Goal: Information Seeking & Learning: Learn about a topic

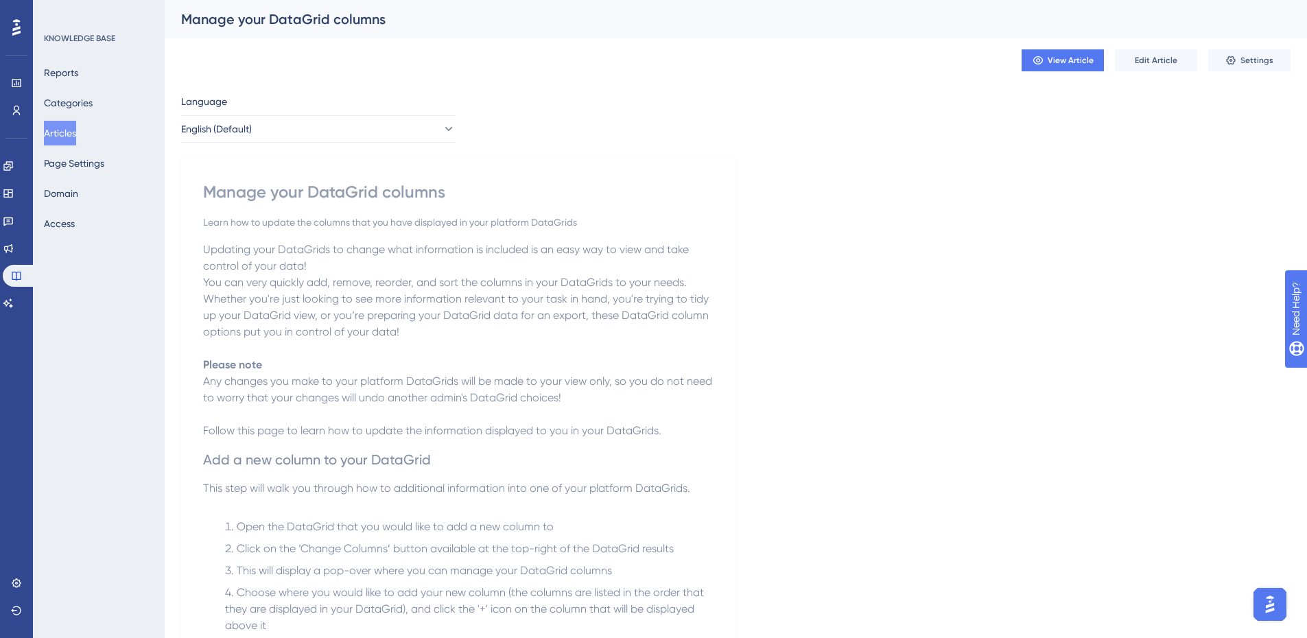
click at [669, 253] on span "Updating your DataGrids to change what information is included is an easy way t…" at bounding box center [447, 258] width 489 height 30
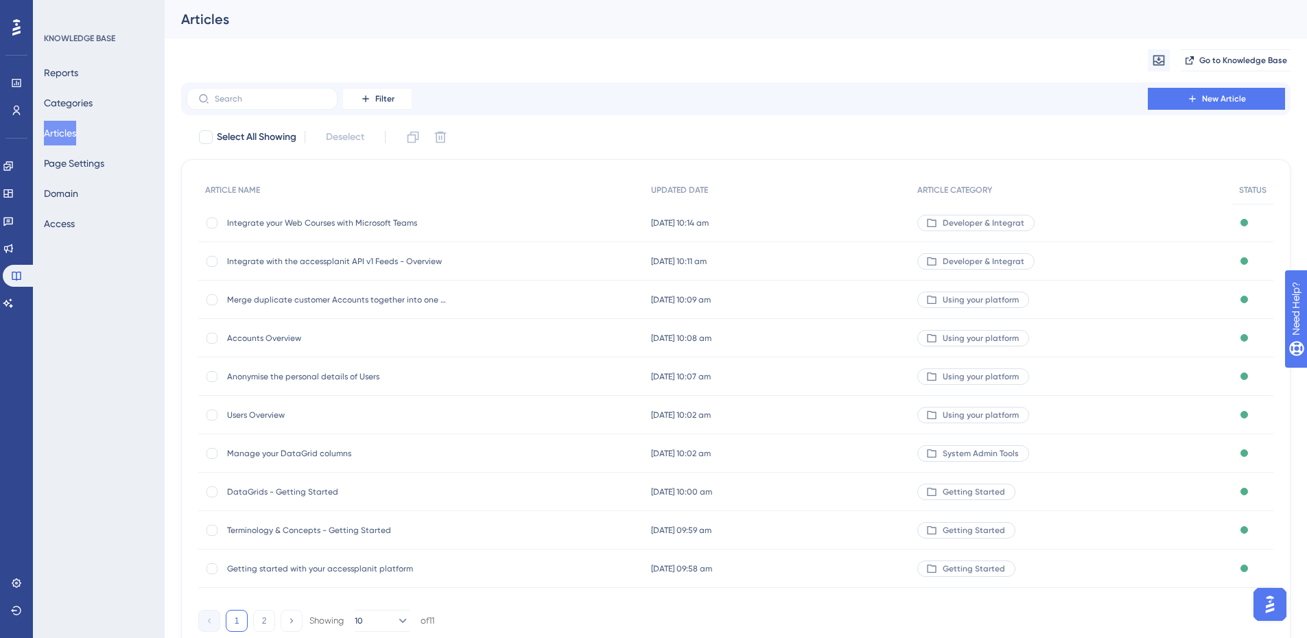
scroll to position [55, 0]
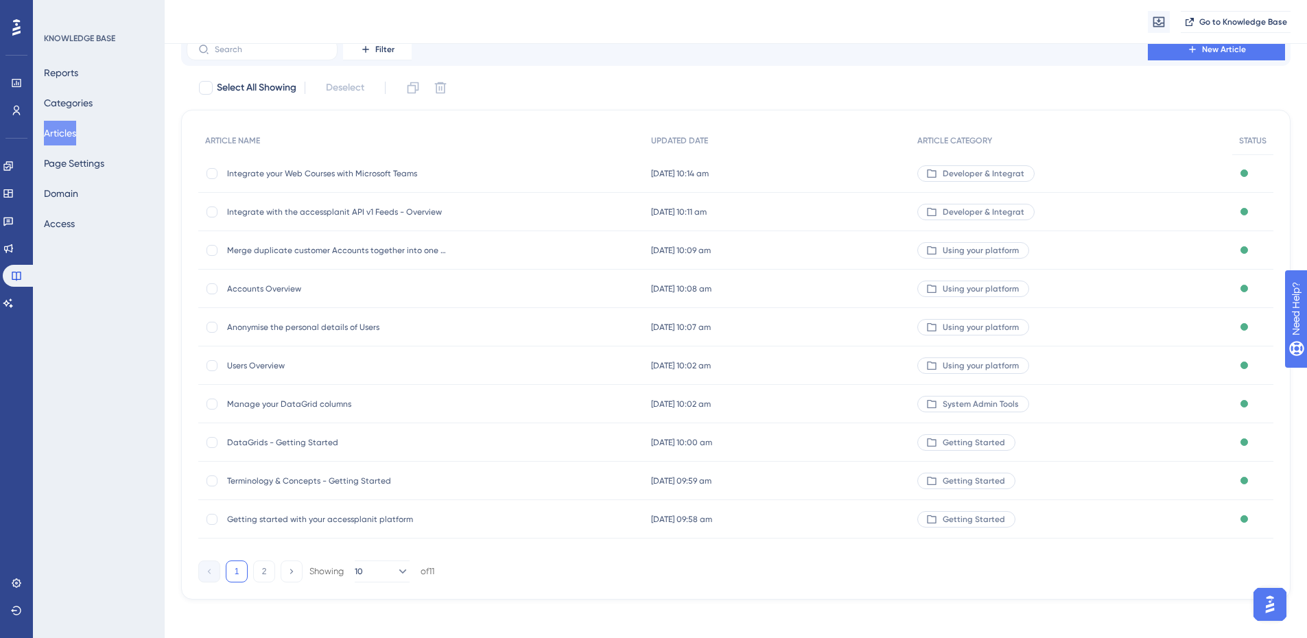
click at [246, 363] on span "Users Overview" at bounding box center [337, 365] width 220 height 11
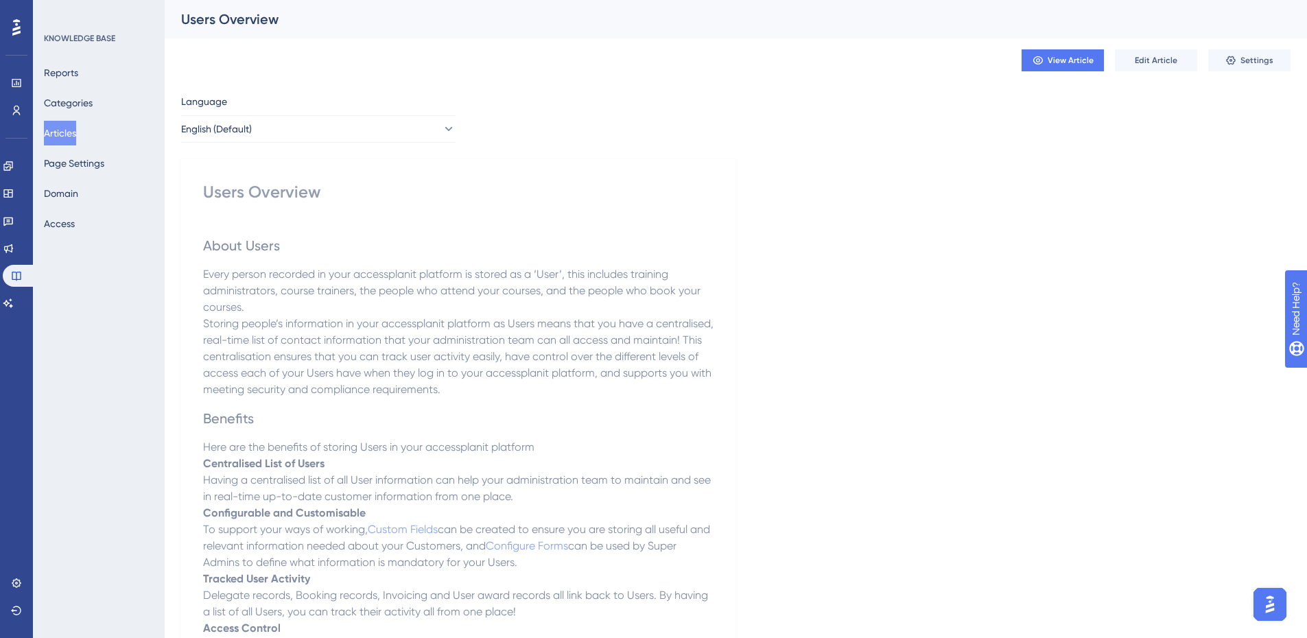
click at [282, 188] on div "Users Overview" at bounding box center [458, 192] width 511 height 22
copy div "Users Overview"
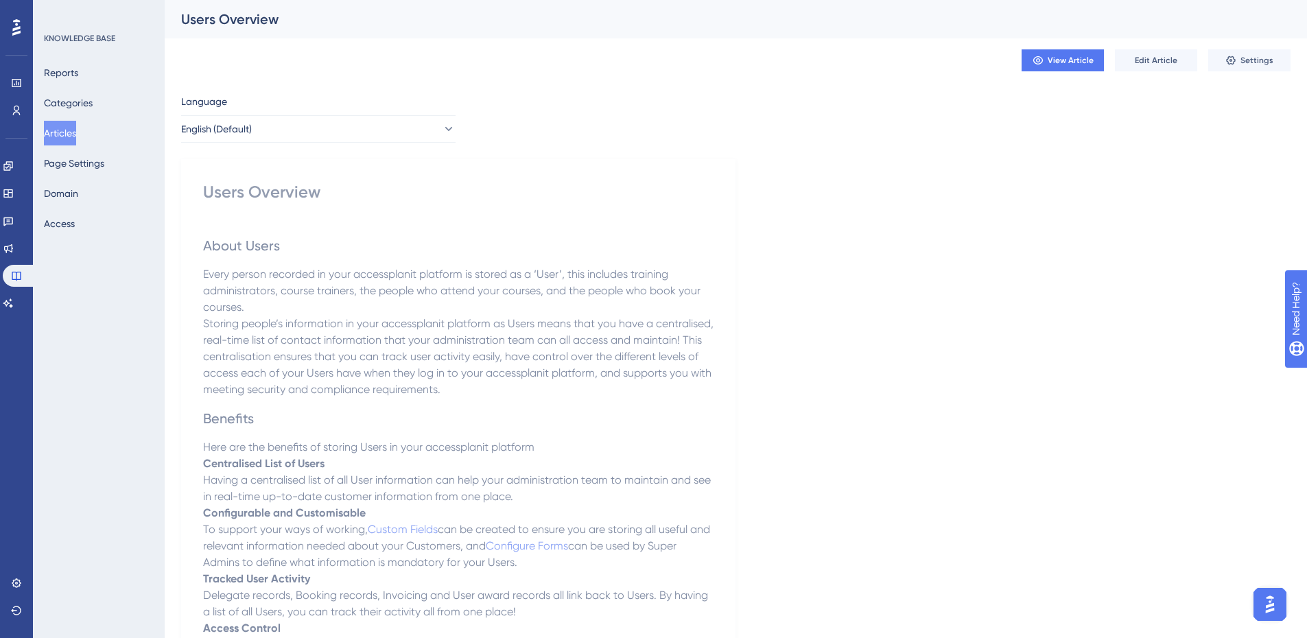
click at [257, 196] on div "Users Overview" at bounding box center [458, 192] width 511 height 22
copy div "Users Overview"
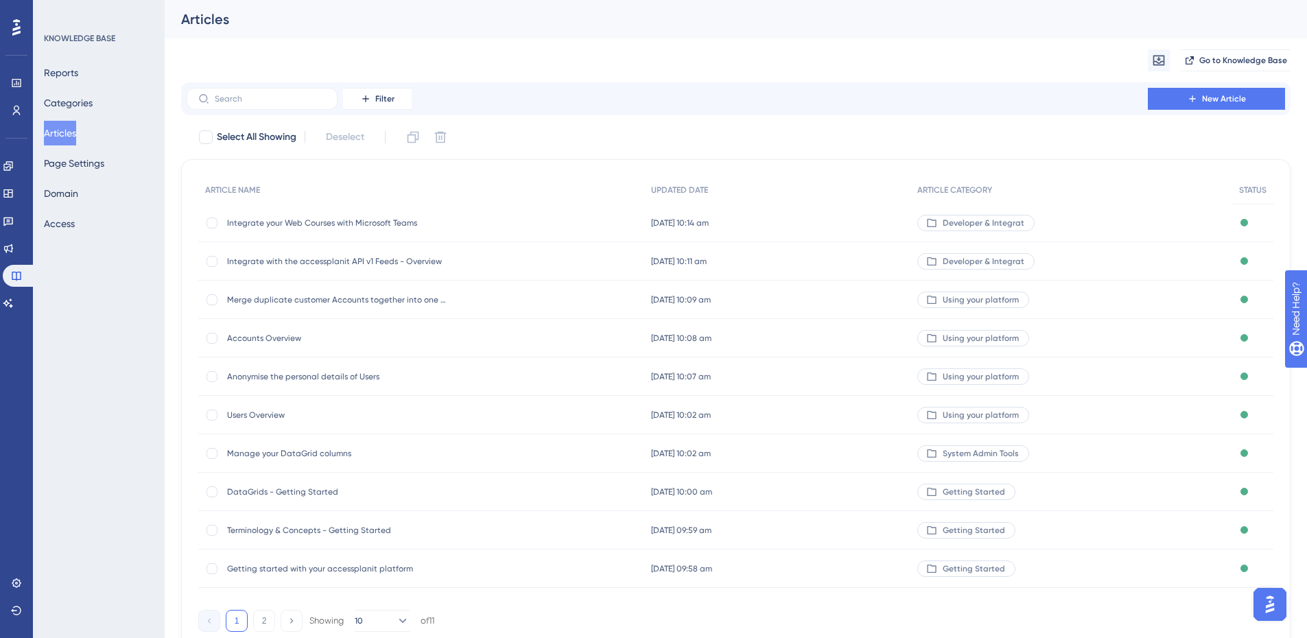
scroll to position [55, 0]
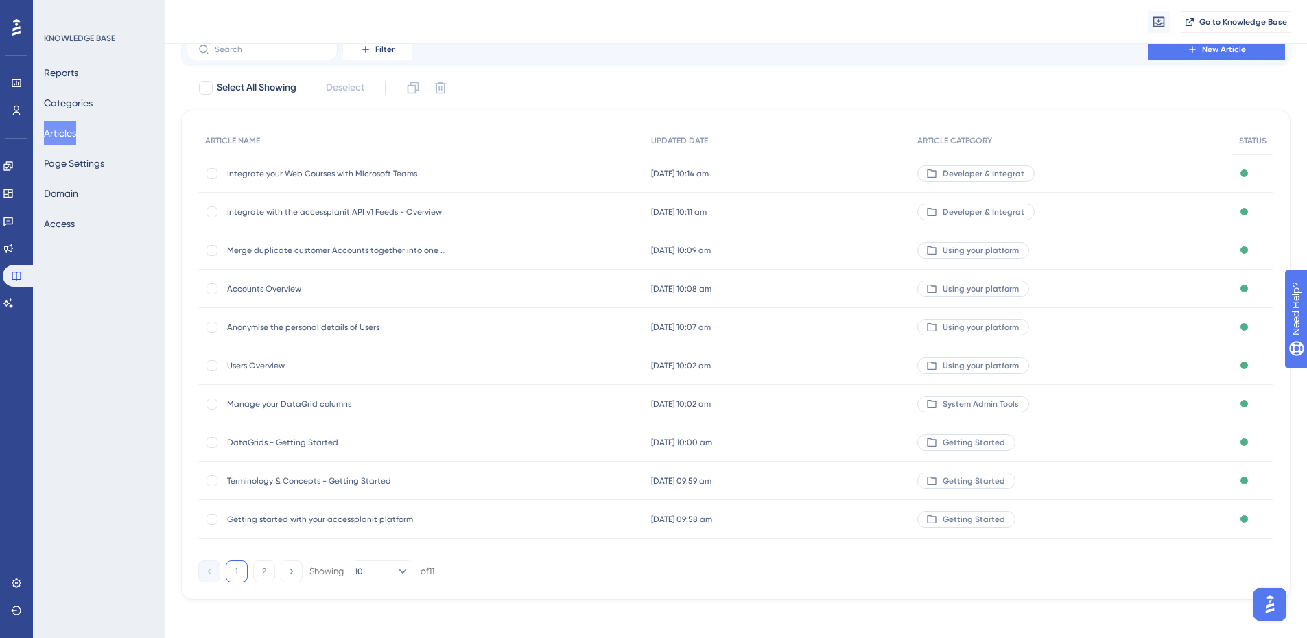
click at [298, 328] on span "Anonymise the personal details of Users" at bounding box center [337, 327] width 220 height 11
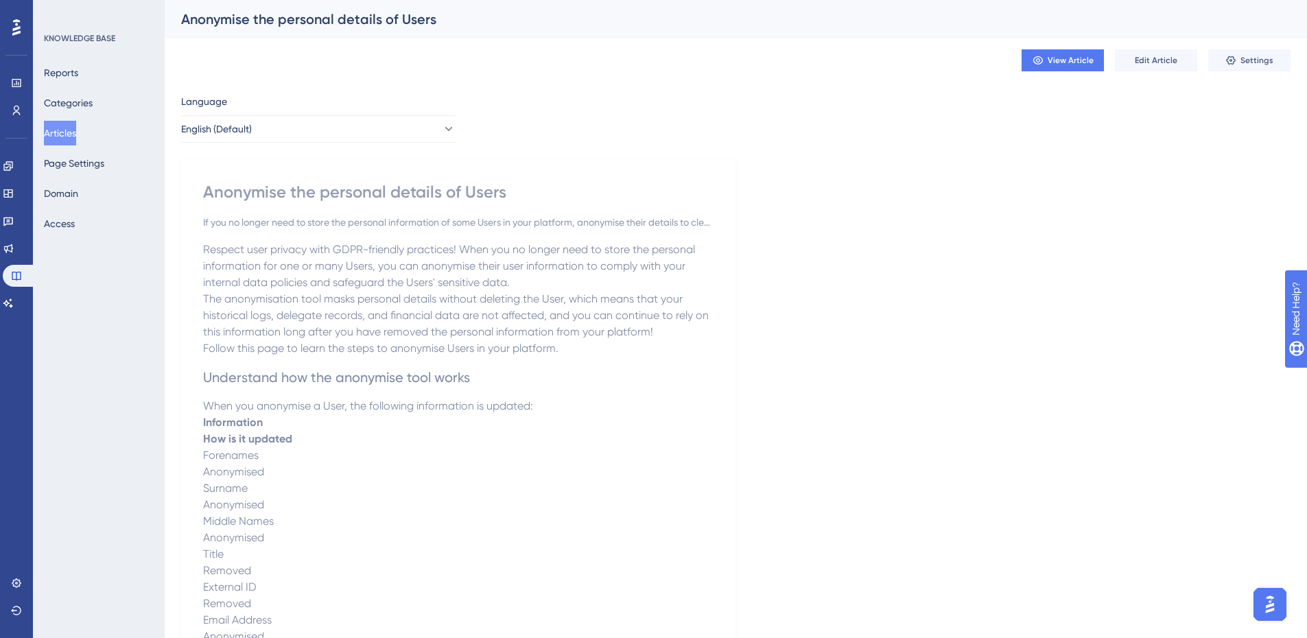
click at [401, 191] on div "Anonymise the personal details of Users" at bounding box center [458, 192] width 511 height 22
copy div "Anonymise the personal details of Users"
click at [67, 130] on button "Articles" at bounding box center [60, 133] width 32 height 25
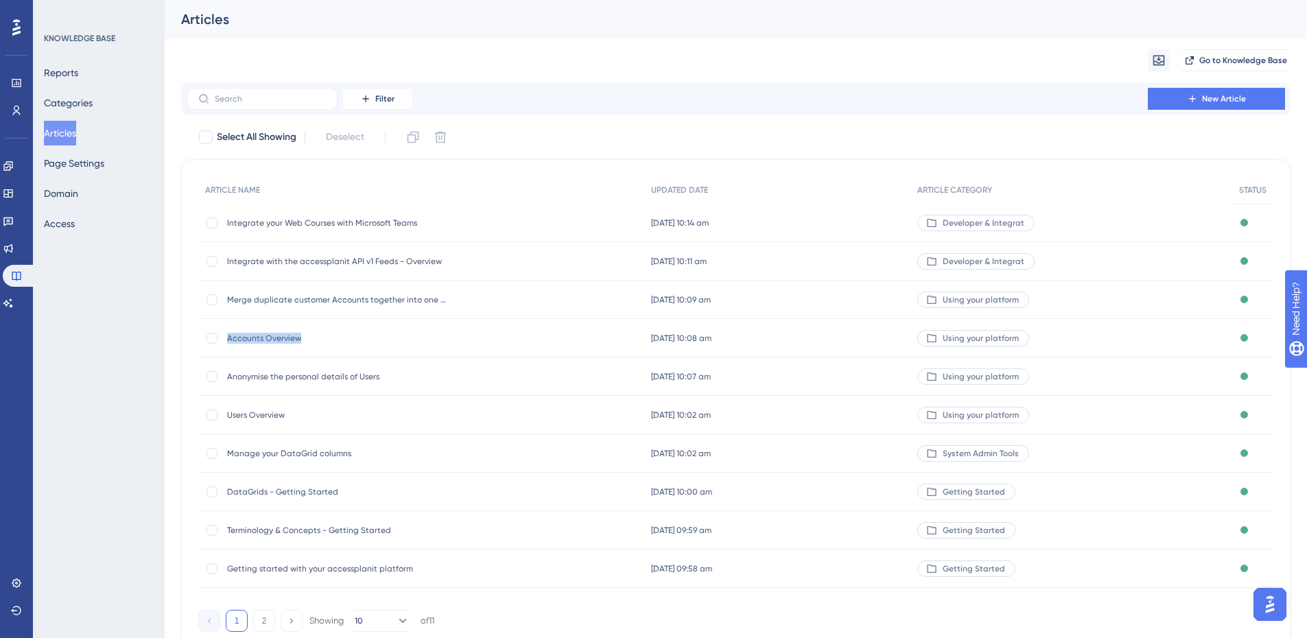
drag, startPoint x: 362, startPoint y: 342, endPoint x: 228, endPoint y: 342, distance: 133.8
click at [228, 342] on span "Accounts Overview" at bounding box center [337, 338] width 220 height 11
copy span "Accounts Overview"
click at [280, 333] on span "Accounts Overview" at bounding box center [337, 338] width 220 height 11
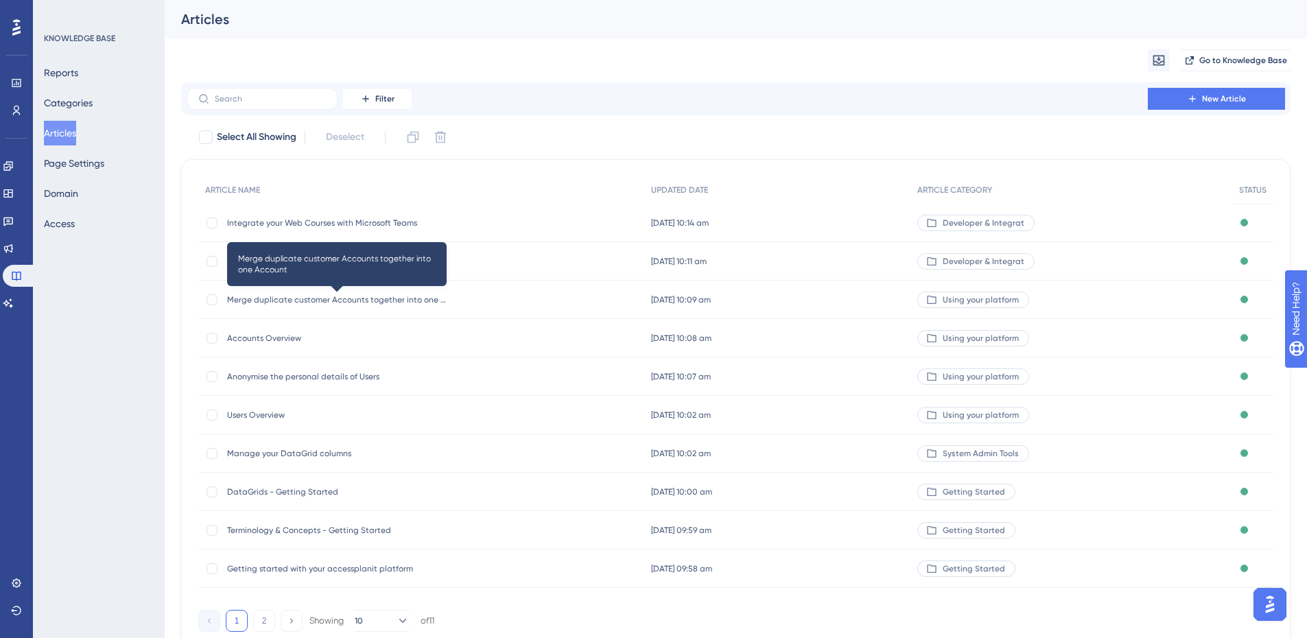
click at [291, 299] on span "Merge duplicate customer Accounts together into one Account" at bounding box center [337, 299] width 220 height 11
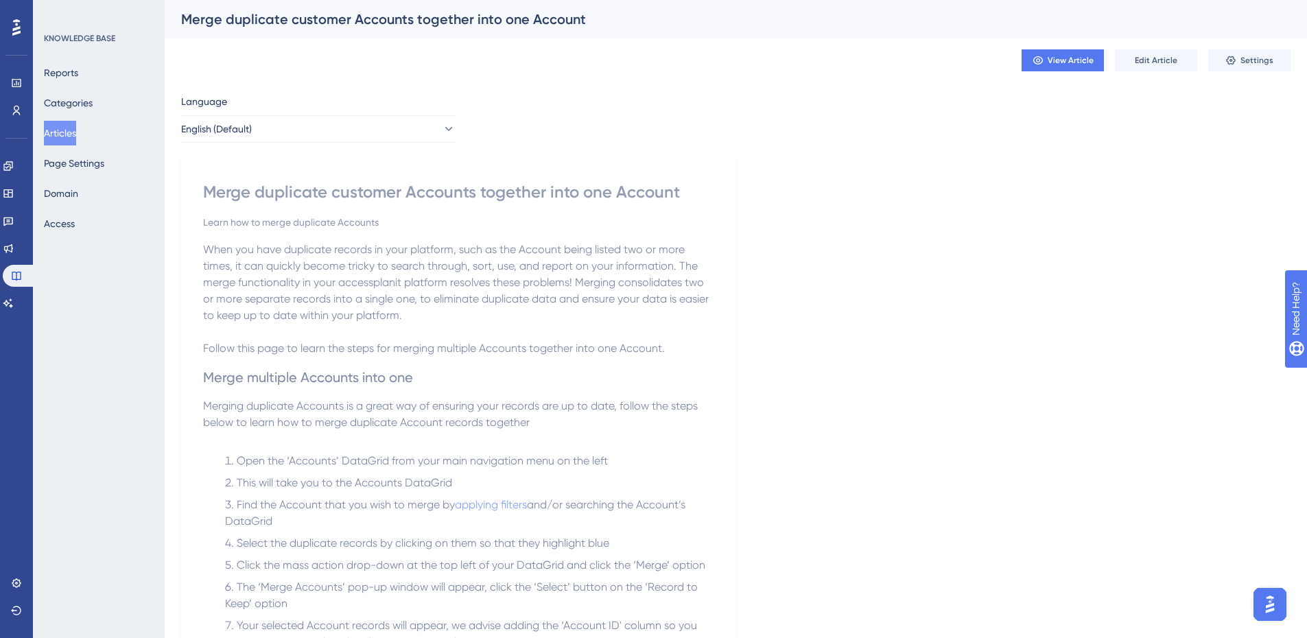
click at [524, 189] on div "Merge duplicate customer Accounts together into one Account" at bounding box center [458, 192] width 511 height 22
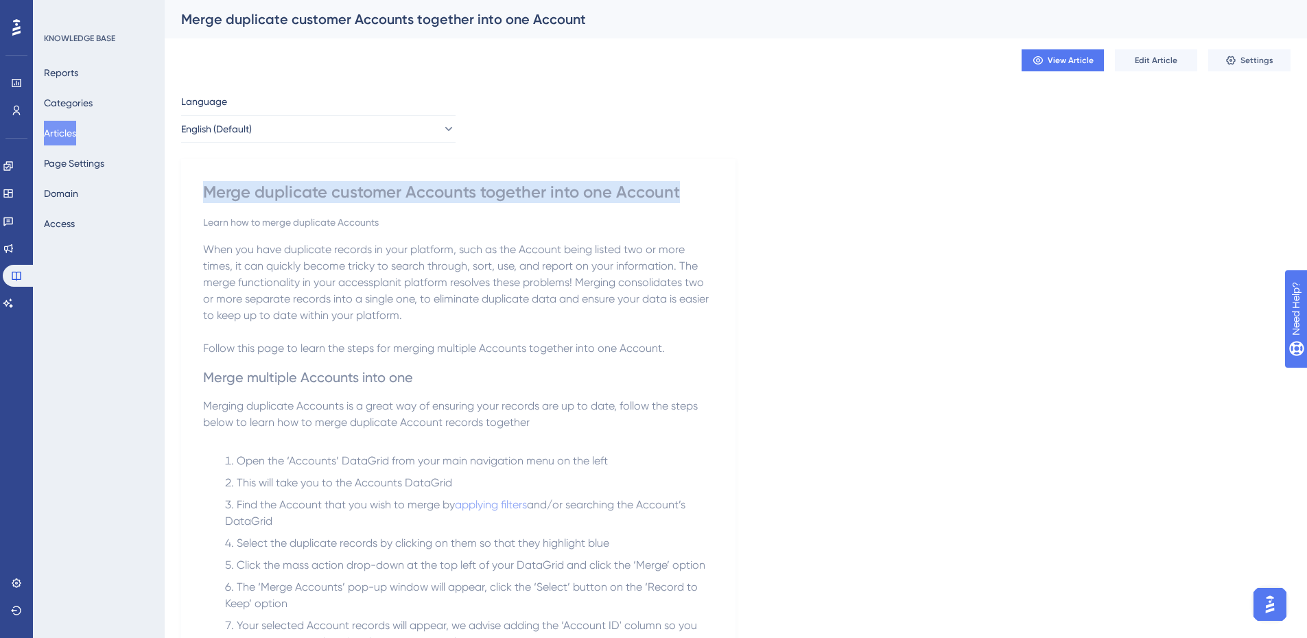
click at [524, 189] on div "Merge duplicate customer Accounts together into one Account" at bounding box center [458, 192] width 511 height 22
copy div "Merge duplicate customer Accounts together into one Account"
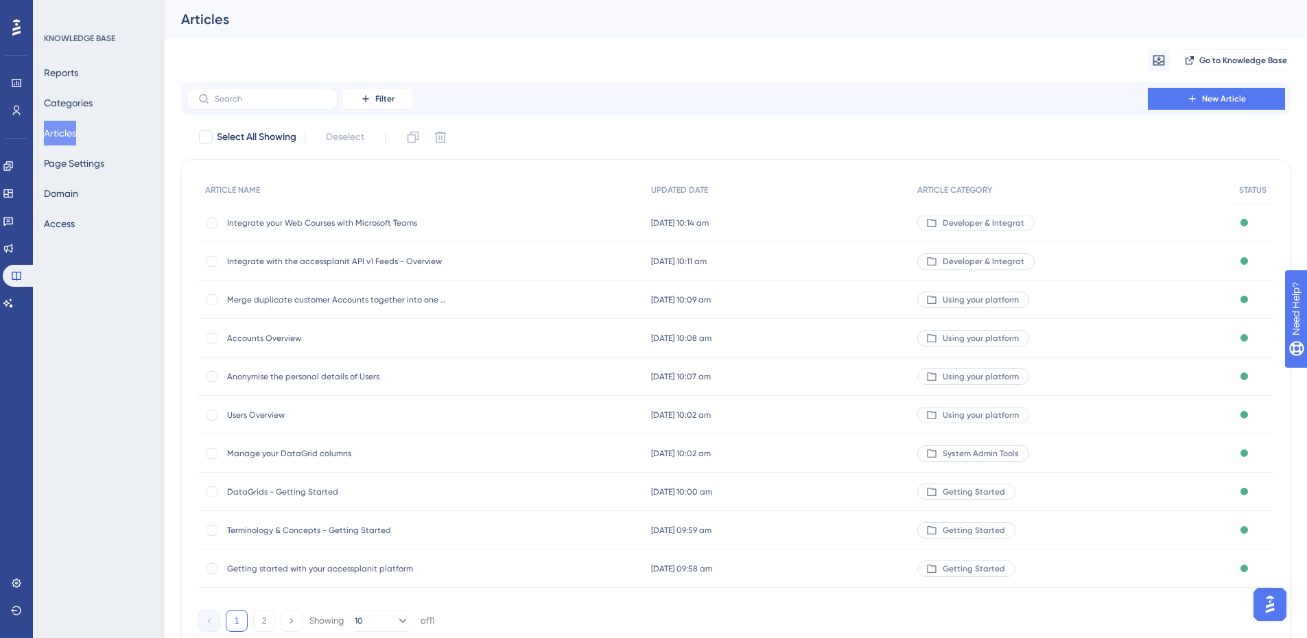
click at [337, 266] on span "Integrate with the accessplanit API v1 Feeds - Overview" at bounding box center [337, 261] width 220 height 11
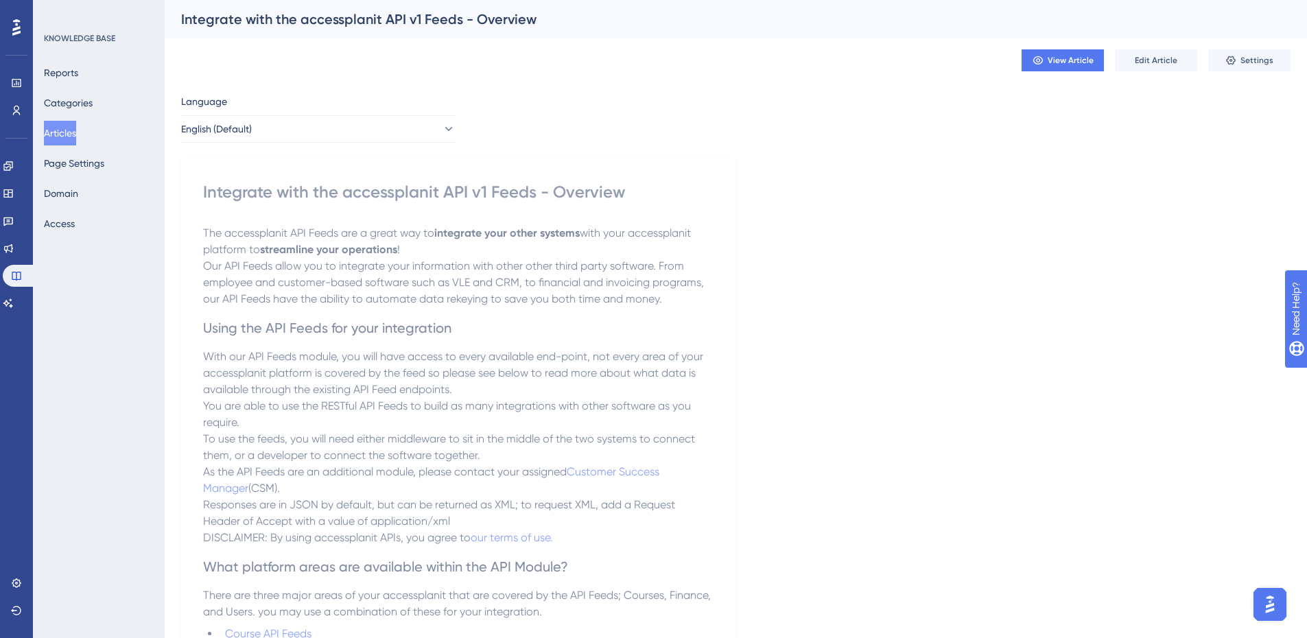
click at [385, 193] on div "Integrate with the accessplanit API v1 Feeds - Overview" at bounding box center [458, 192] width 511 height 22
click at [385, 195] on div "Integrate with the accessplanit API v1 Feeds - Overview" at bounding box center [458, 192] width 511 height 22
copy div "Integrate with the accessplanit API v1 Feeds - Overview"
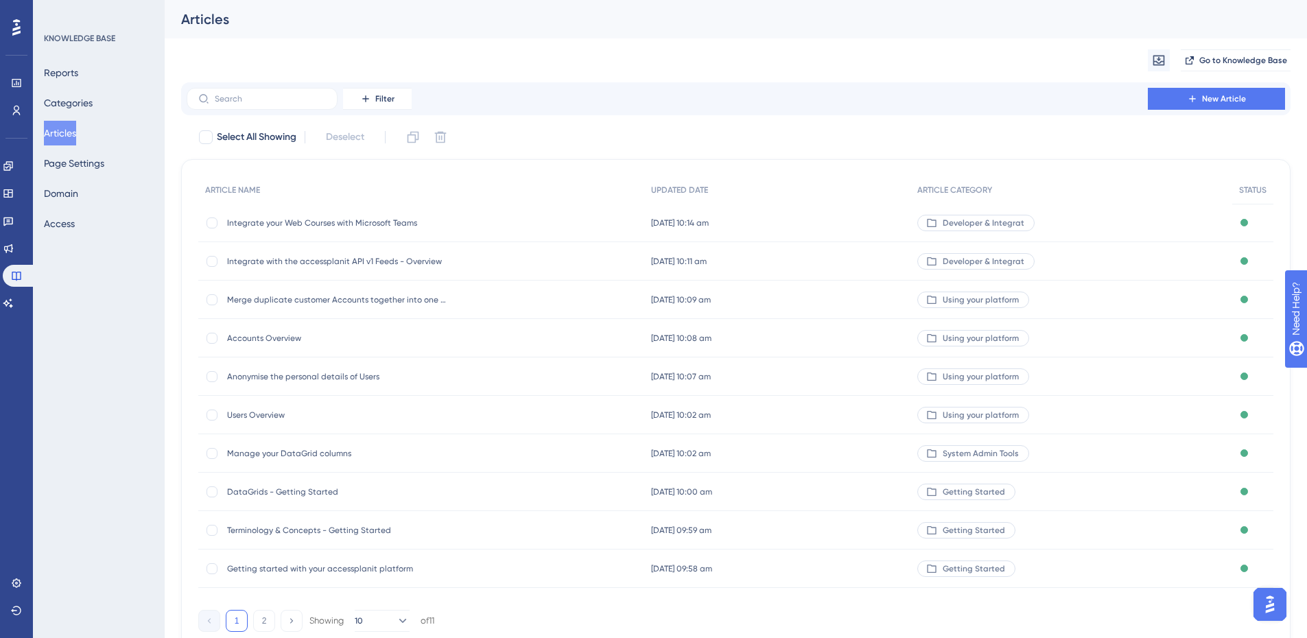
click at [312, 226] on span "Integrate your Web Courses with Microsoft Teams" at bounding box center [337, 223] width 220 height 11
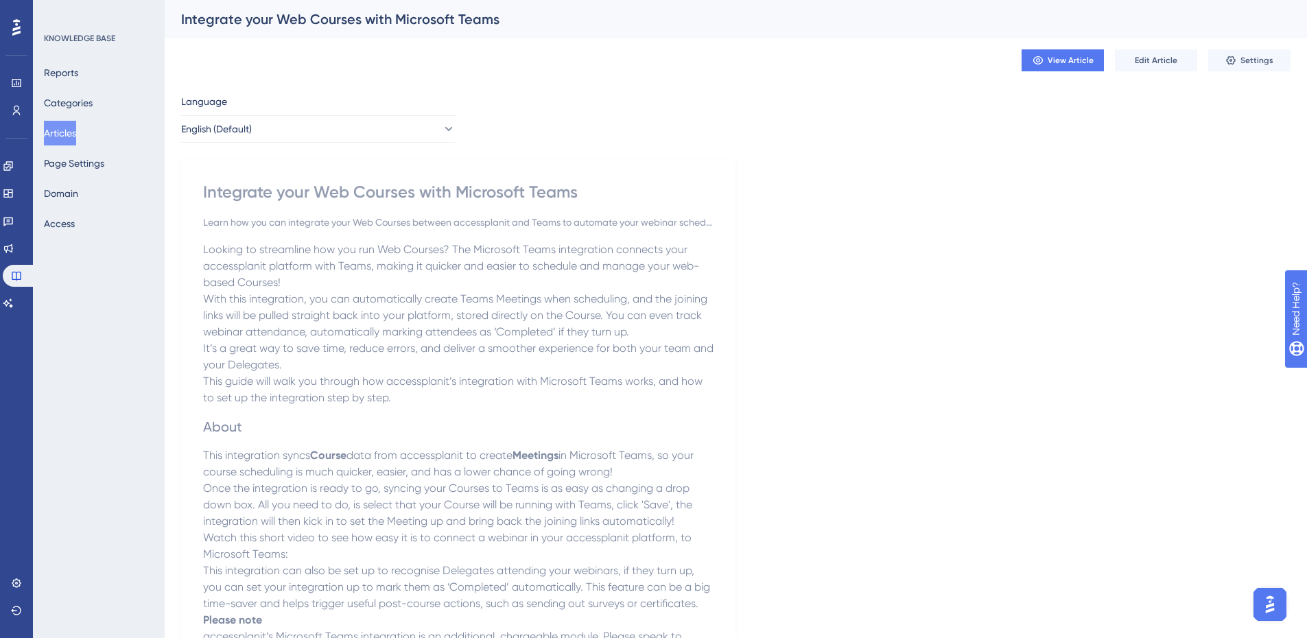
click at [351, 202] on div "Integrate your Web Courses with Microsoft Teams" at bounding box center [458, 192] width 511 height 22
click at [351, 191] on div "Integrate your Web Courses with Microsoft Teams" at bounding box center [458, 192] width 511 height 22
copy div "Integrate your Web Courses with Microsoft Teams"
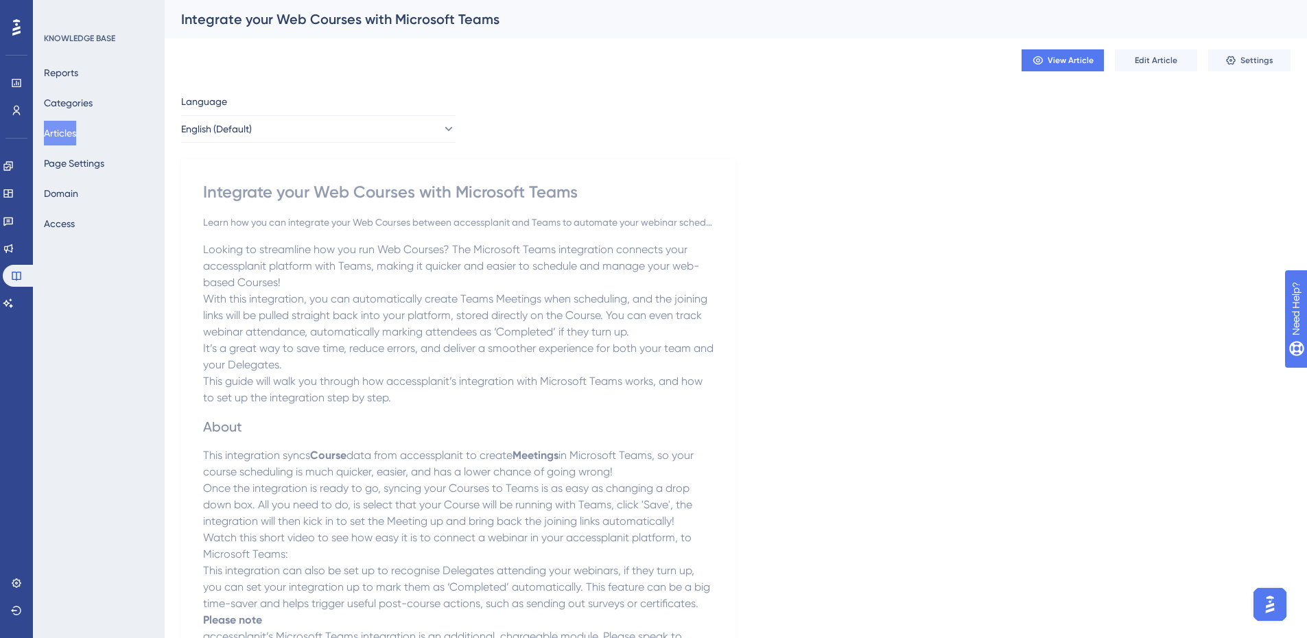
drag, startPoint x: 64, startPoint y: 95, endPoint x: 105, endPoint y: 118, distance: 46.7
click at [64, 95] on button "Categories" at bounding box center [68, 103] width 49 height 25
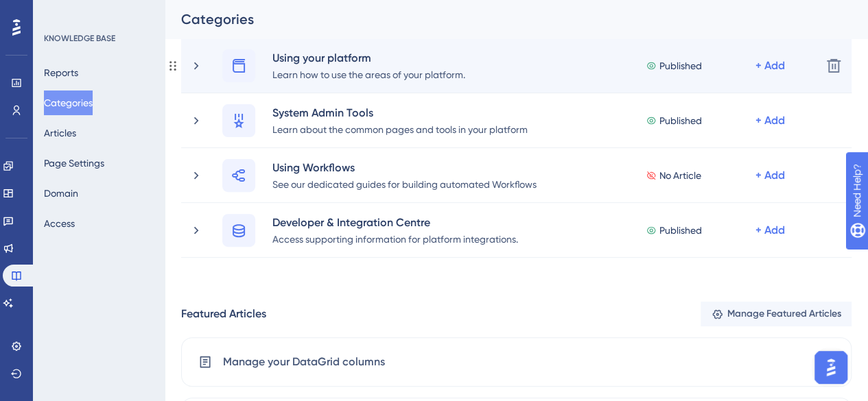
scroll to position [69, 0]
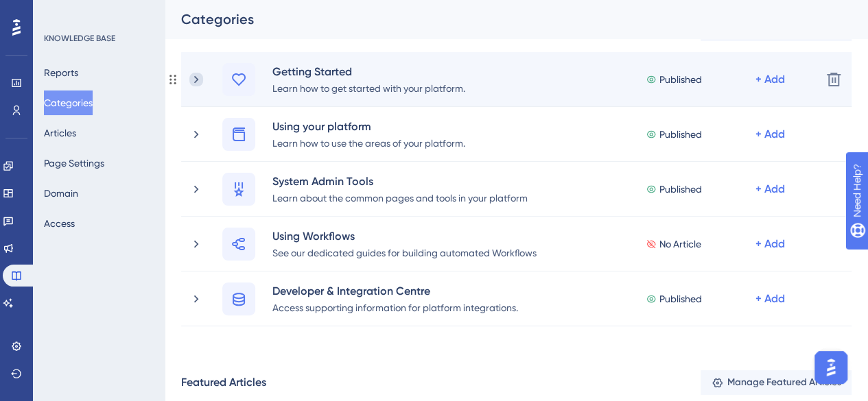
click at [189, 80] on icon at bounding box center [196, 80] width 14 height 14
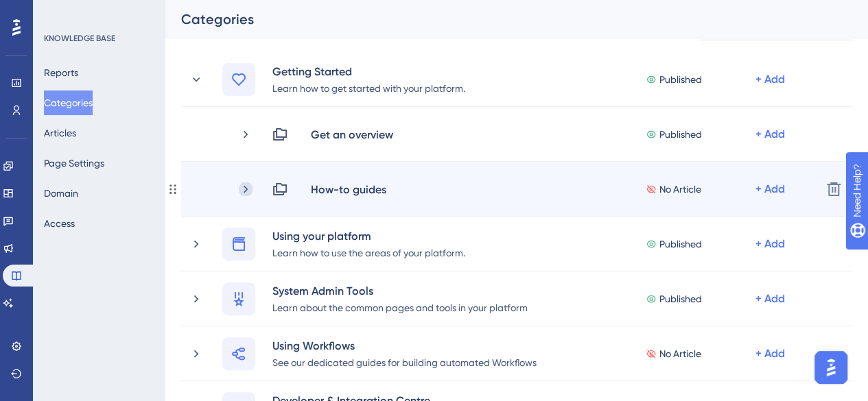
click at [251, 189] on icon at bounding box center [246, 190] width 14 height 14
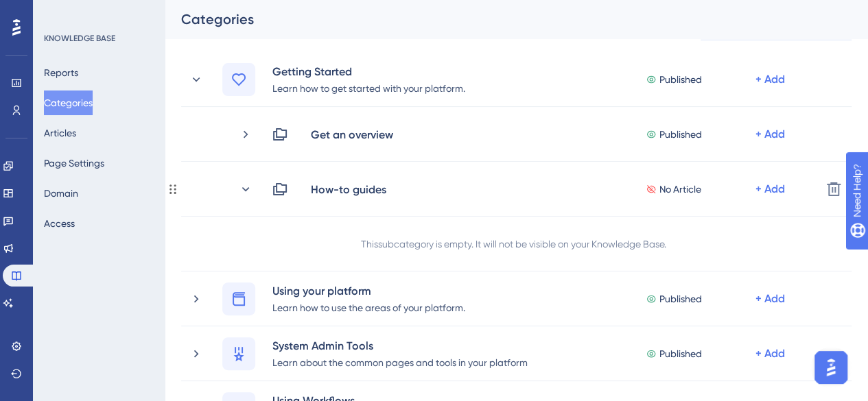
click at [251, 189] on icon at bounding box center [246, 190] width 14 height 14
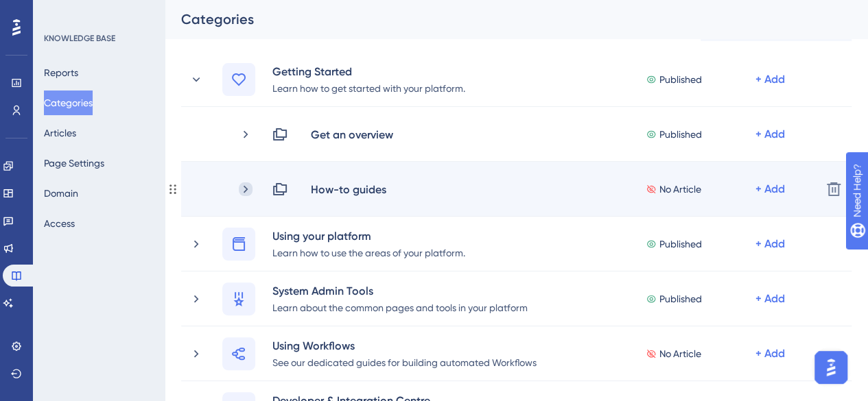
click at [246, 186] on icon at bounding box center [246, 190] width 14 height 14
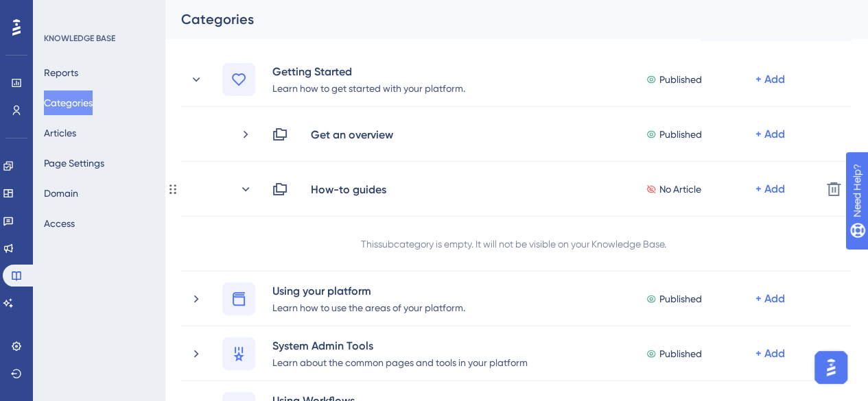
click at [246, 186] on icon at bounding box center [246, 190] width 14 height 14
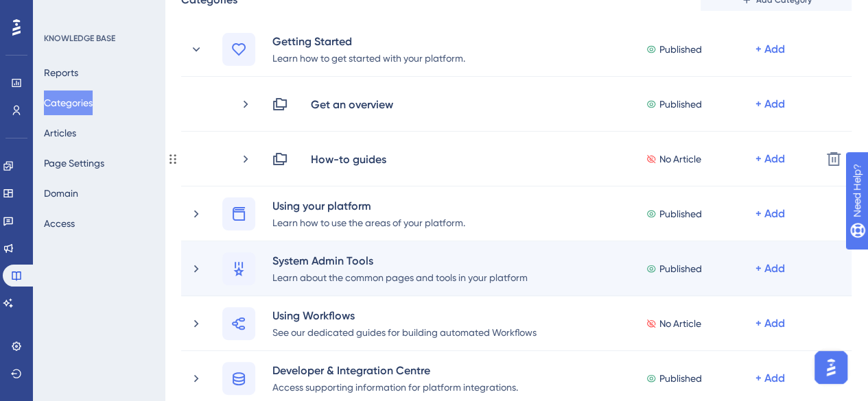
scroll to position [137, 0]
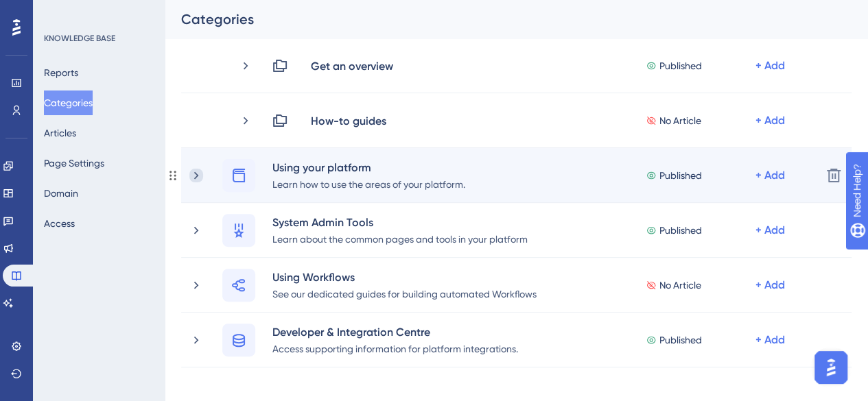
click at [196, 181] on icon at bounding box center [196, 176] width 14 height 14
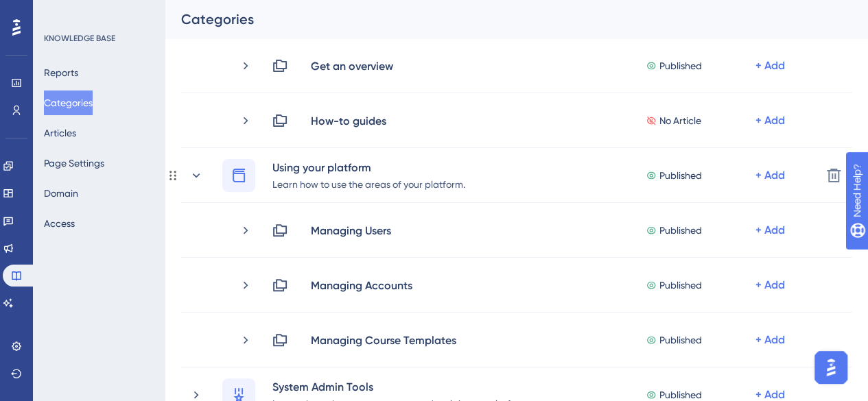
click at [191, 181] on icon at bounding box center [196, 176] width 14 height 14
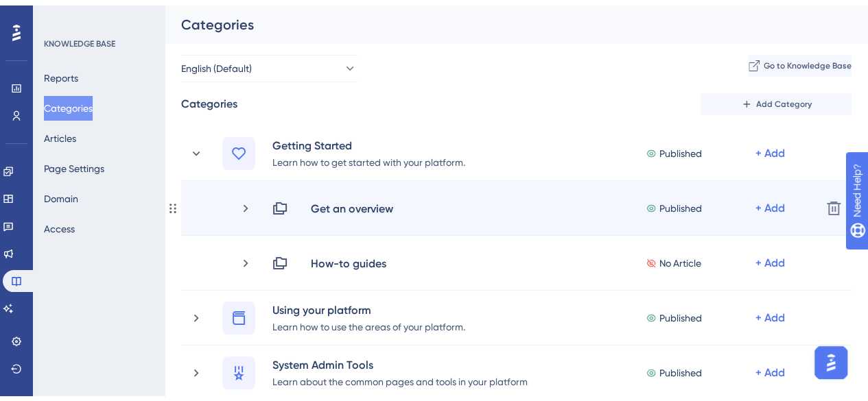
scroll to position [69, 0]
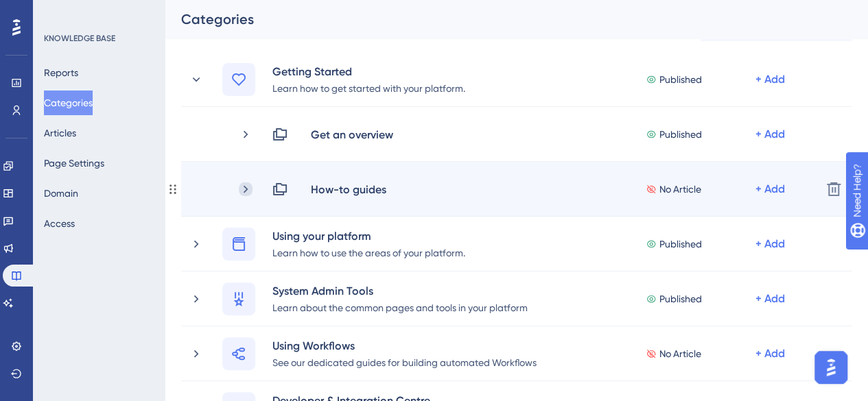
click at [247, 189] on icon at bounding box center [246, 189] width 4 height 8
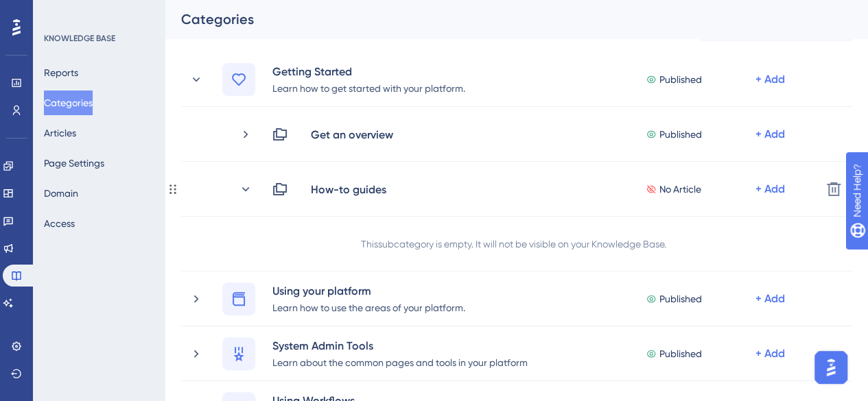
click at [247, 189] on icon at bounding box center [246, 189] width 8 height 4
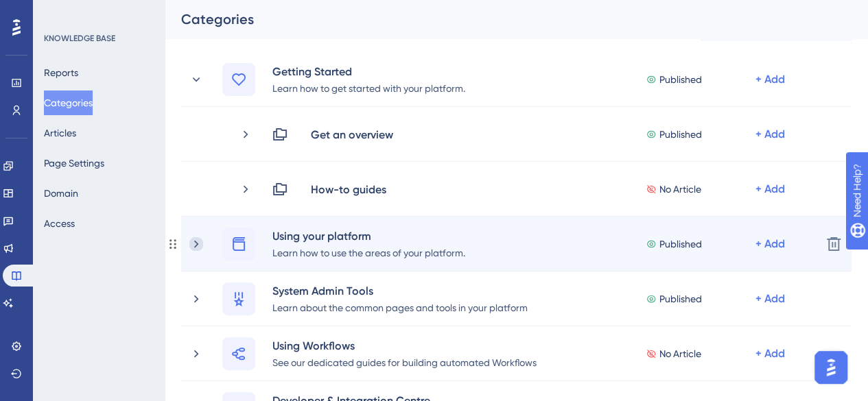
click at [198, 242] on icon at bounding box center [196, 244] width 14 height 14
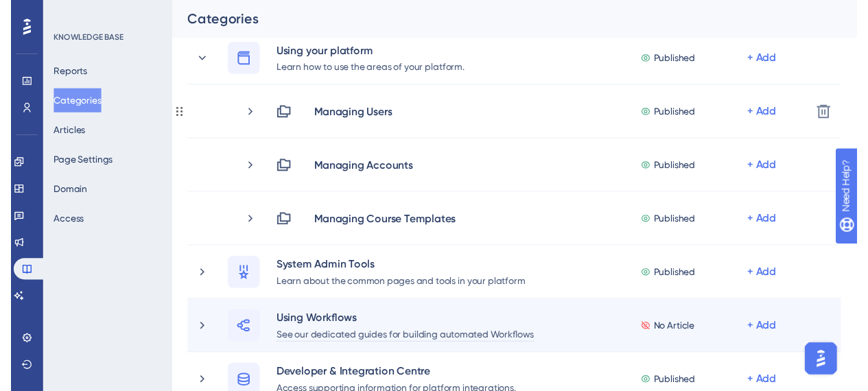
scroll to position [0, 0]
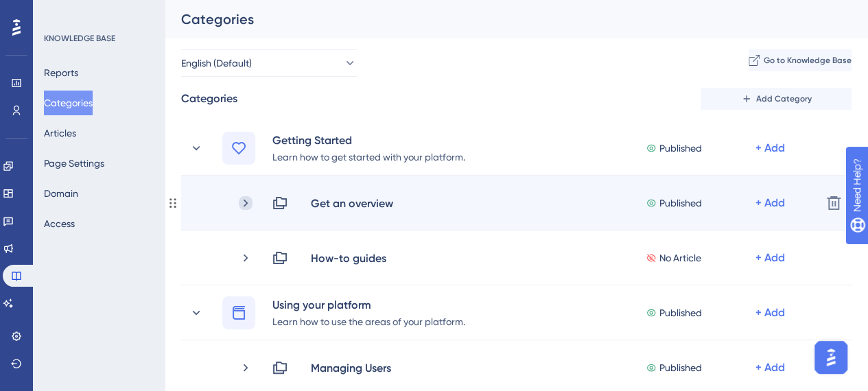
click at [242, 199] on icon at bounding box center [246, 203] width 14 height 14
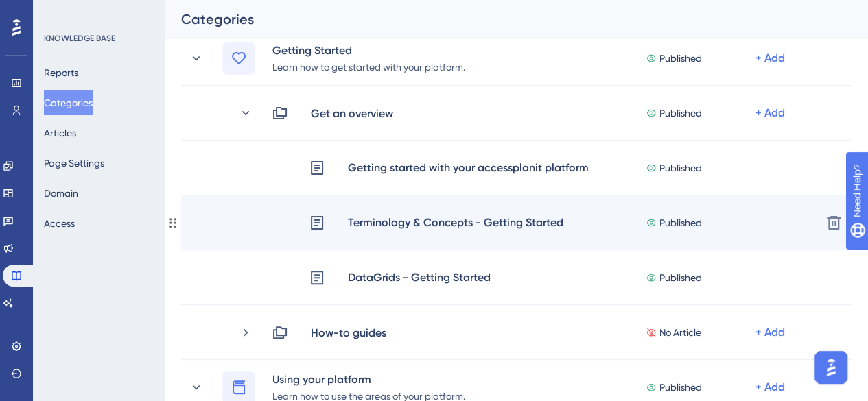
scroll to position [69, 0]
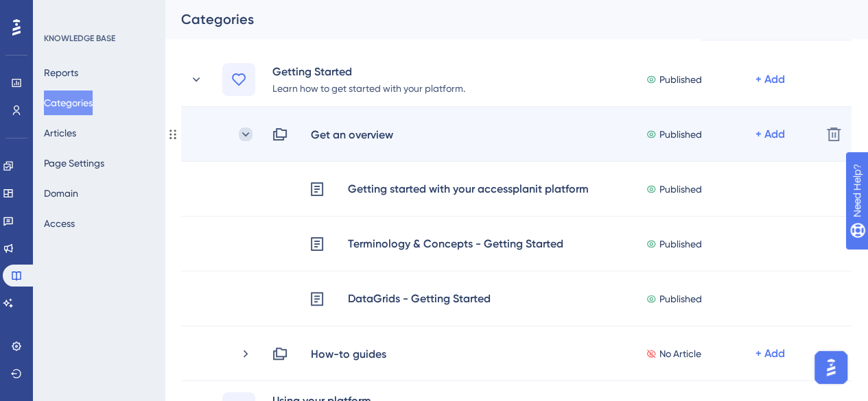
click at [246, 128] on icon at bounding box center [246, 135] width 14 height 14
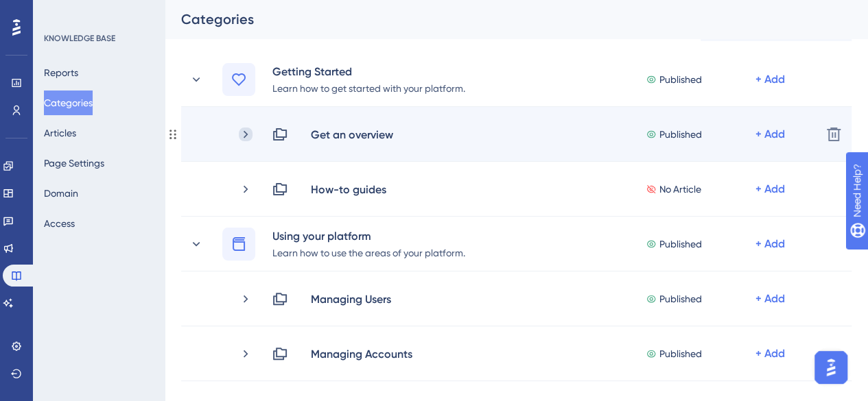
click at [248, 134] on icon at bounding box center [246, 135] width 14 height 14
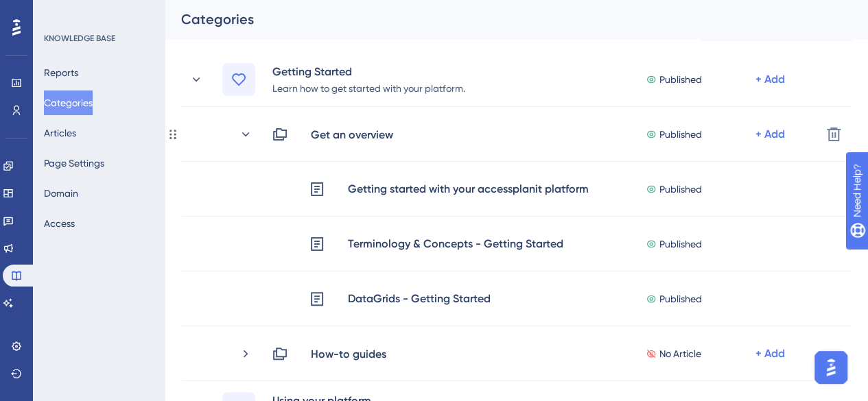
click at [248, 134] on icon at bounding box center [246, 135] width 14 height 14
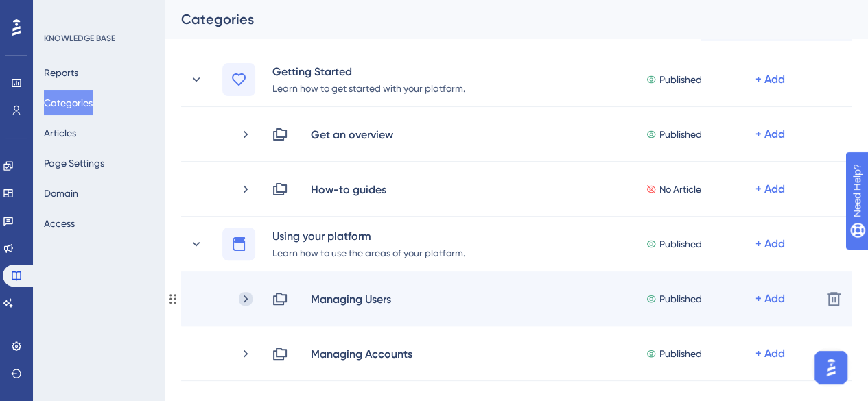
click at [250, 297] on icon at bounding box center [246, 299] width 14 height 14
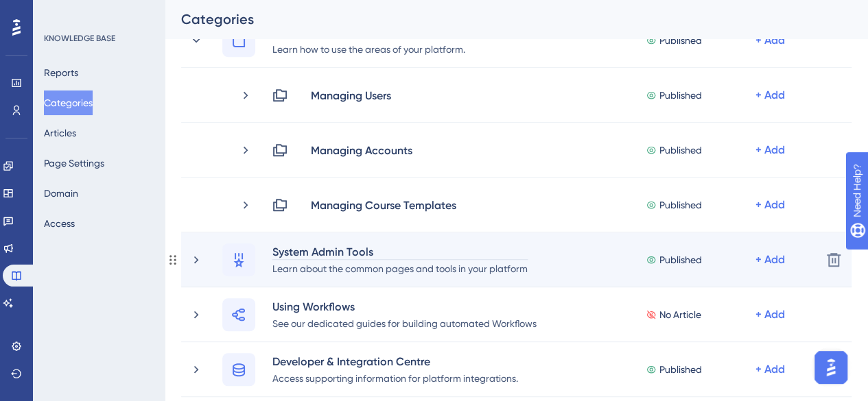
scroll to position [412, 0]
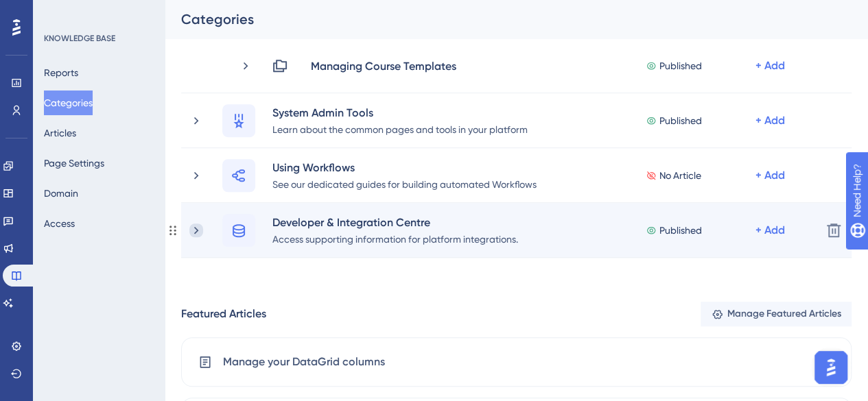
click at [192, 229] on icon at bounding box center [196, 231] width 14 height 14
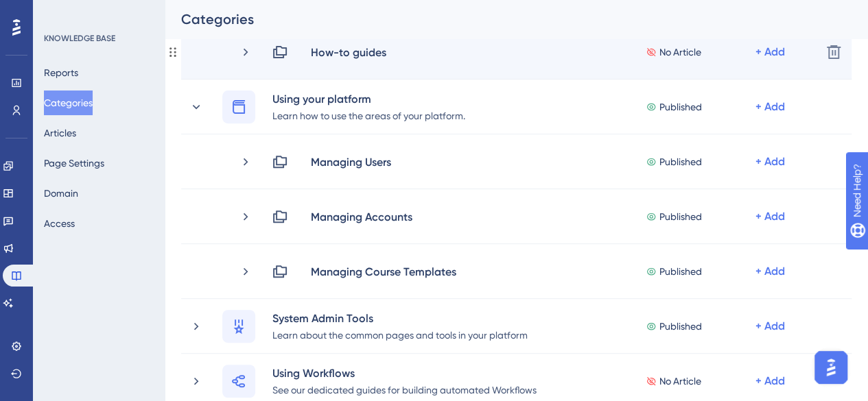
scroll to position [69, 0]
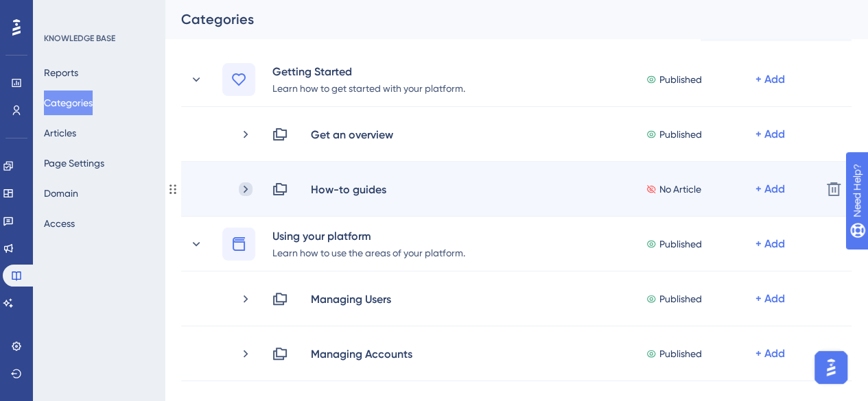
click at [245, 189] on icon at bounding box center [246, 190] width 14 height 14
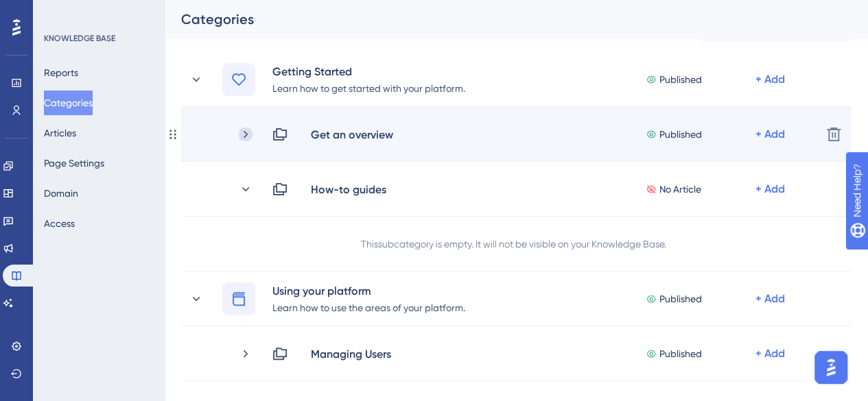
click at [248, 132] on icon at bounding box center [246, 135] width 14 height 14
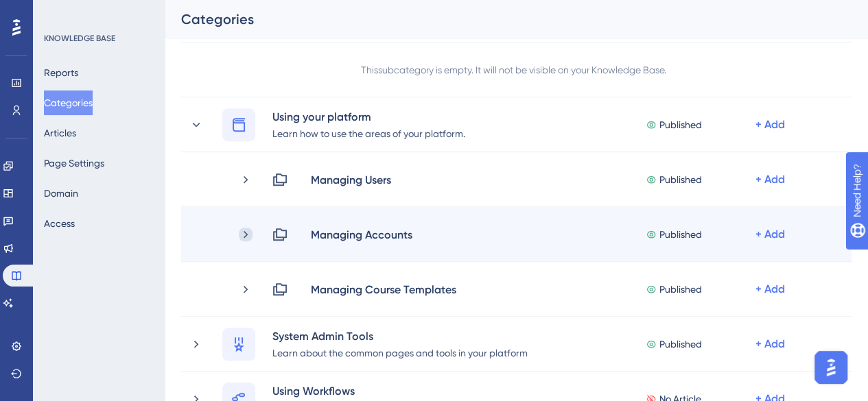
scroll to position [412, 0]
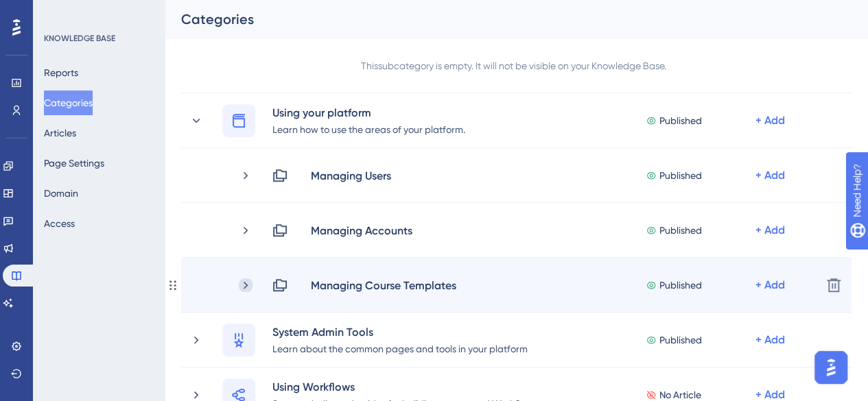
click at [248, 282] on icon at bounding box center [246, 286] width 14 height 14
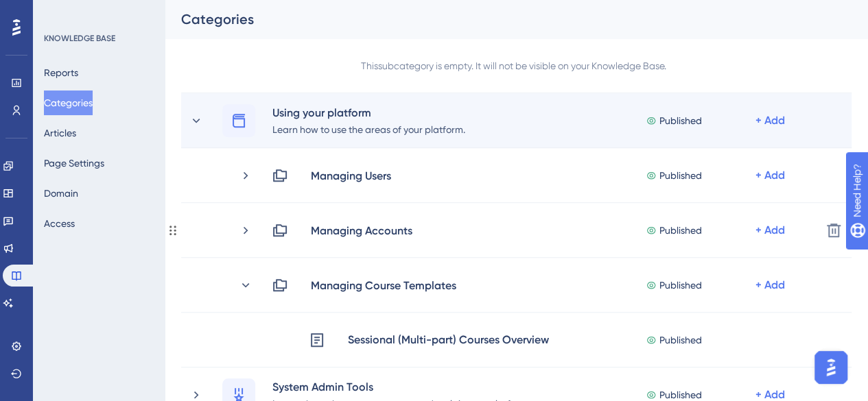
click at [198, 113] on div "Using your platform Learn how to use the areas of your platform. Published + Add" at bounding box center [499, 120] width 621 height 33
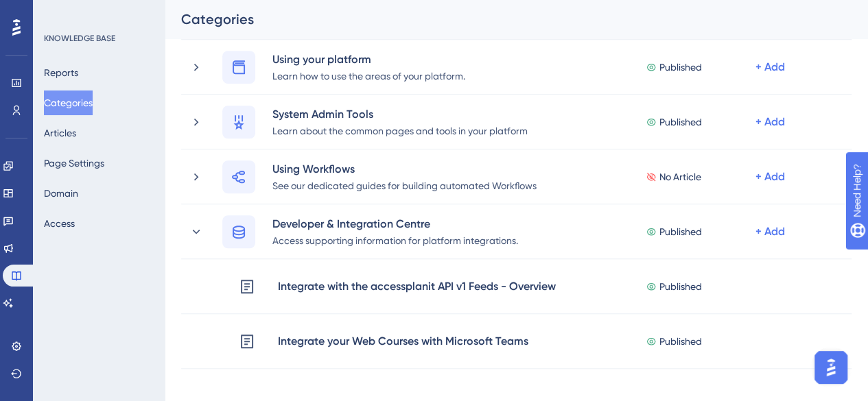
scroll to position [549, 0]
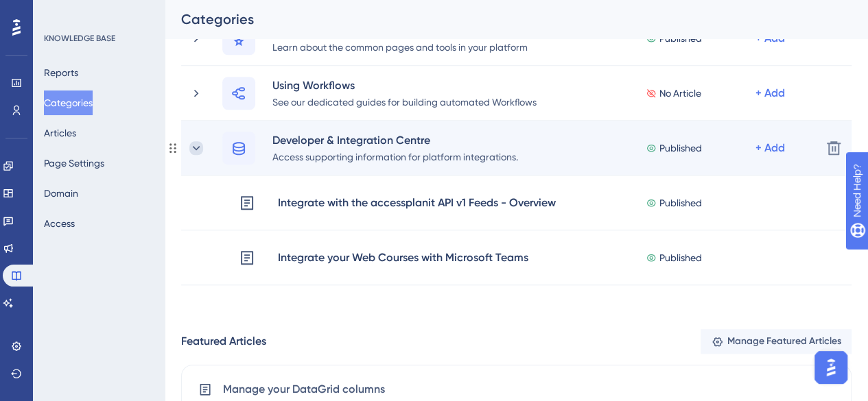
click at [196, 147] on icon at bounding box center [196, 148] width 14 height 14
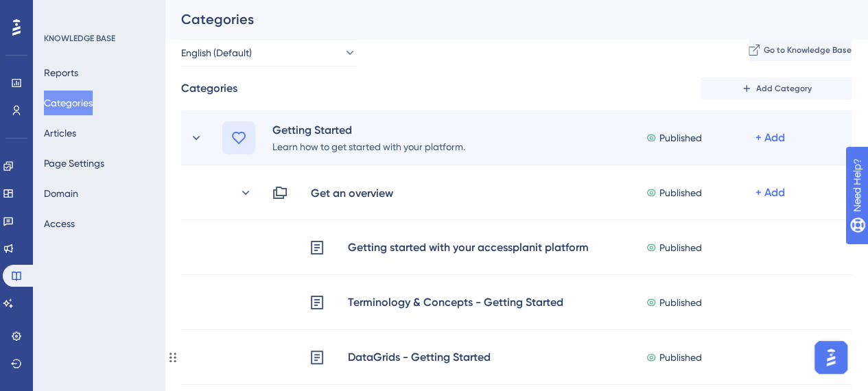
scroll to position [0, 0]
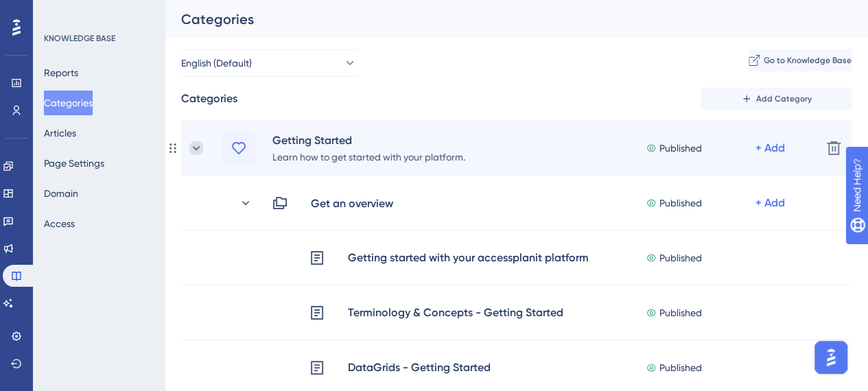
click at [201, 141] on icon at bounding box center [196, 148] width 14 height 14
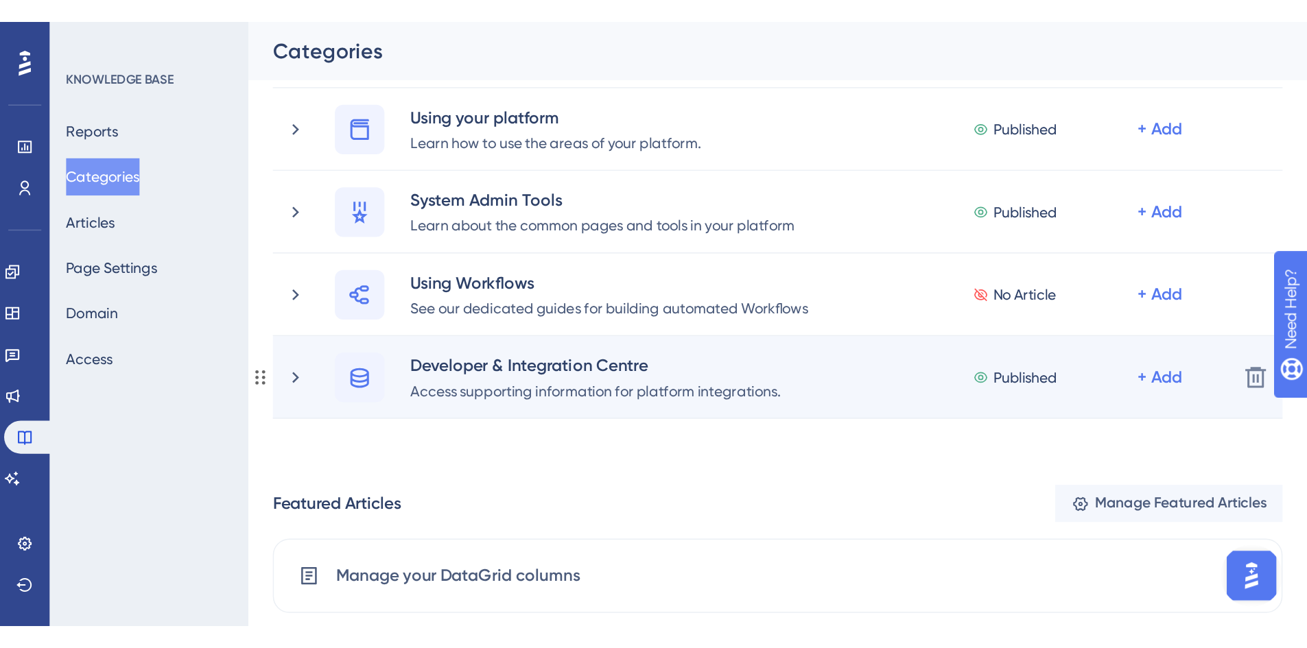
scroll to position [137, 0]
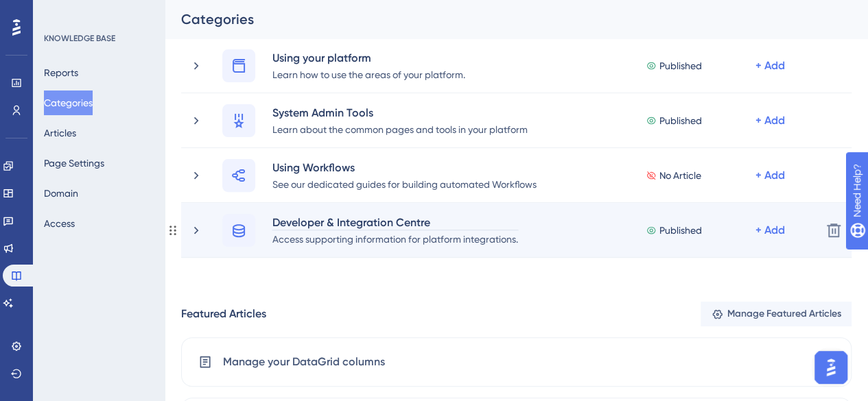
click at [362, 224] on div "Developer & Integration Centre" at bounding box center [395, 222] width 247 height 16
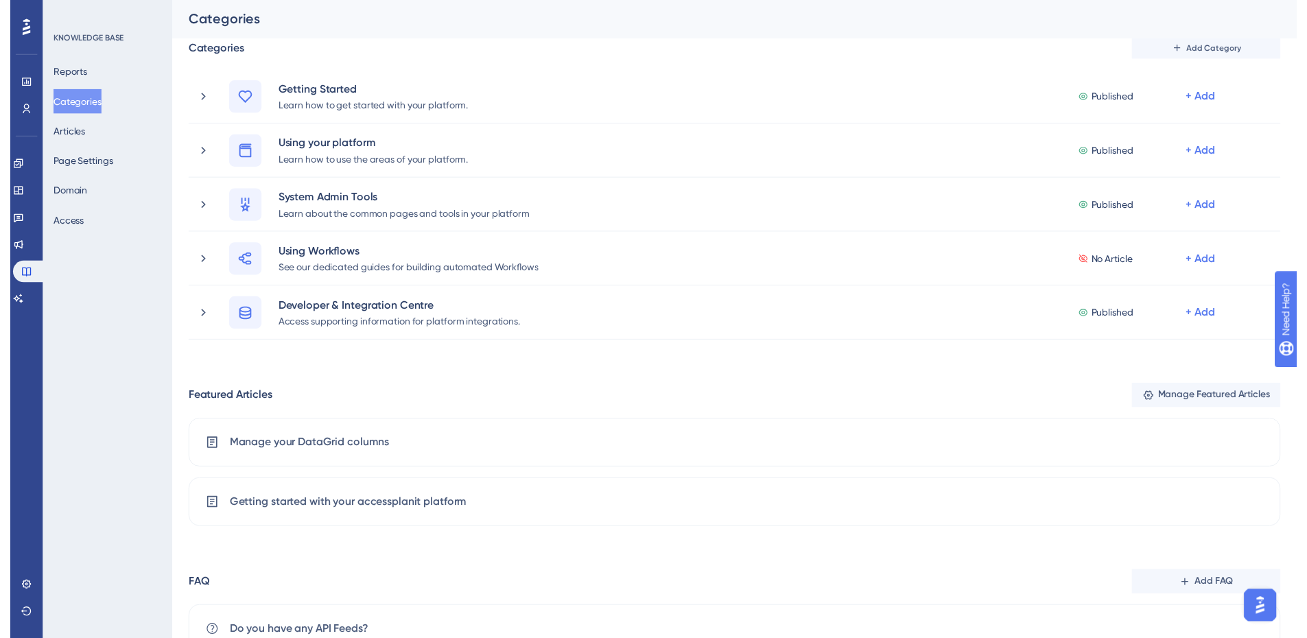
scroll to position [0, 0]
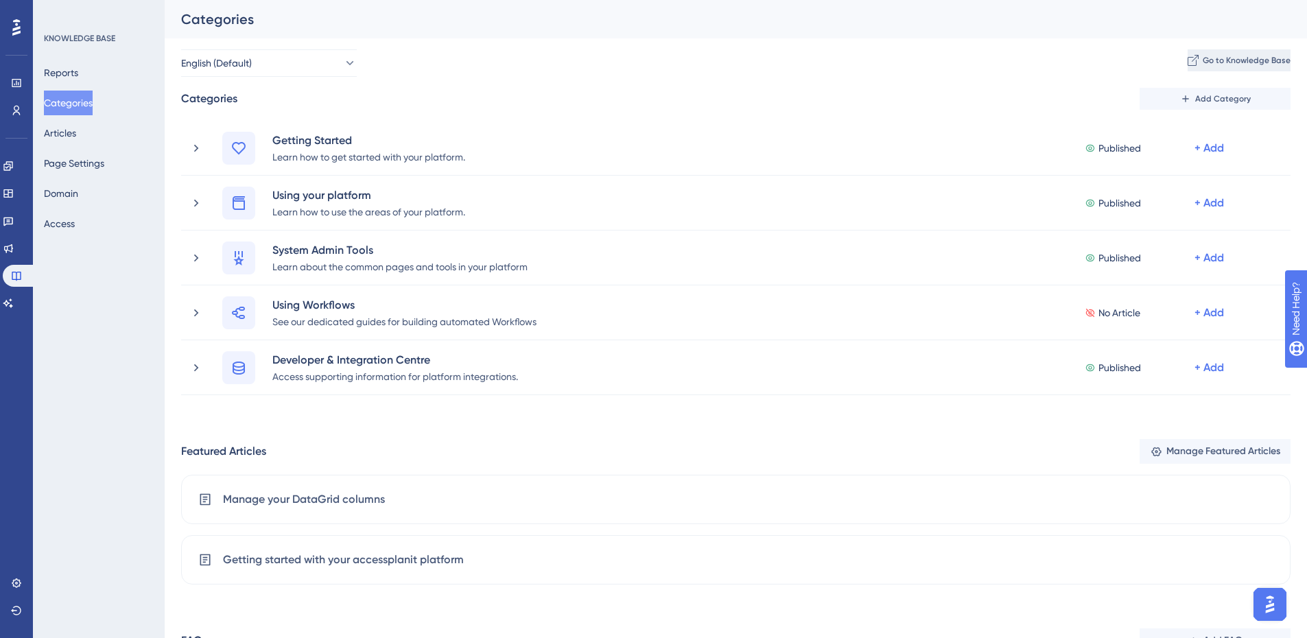
click at [1188, 67] on button "Go to Knowledge Base" at bounding box center [1239, 60] width 103 height 22
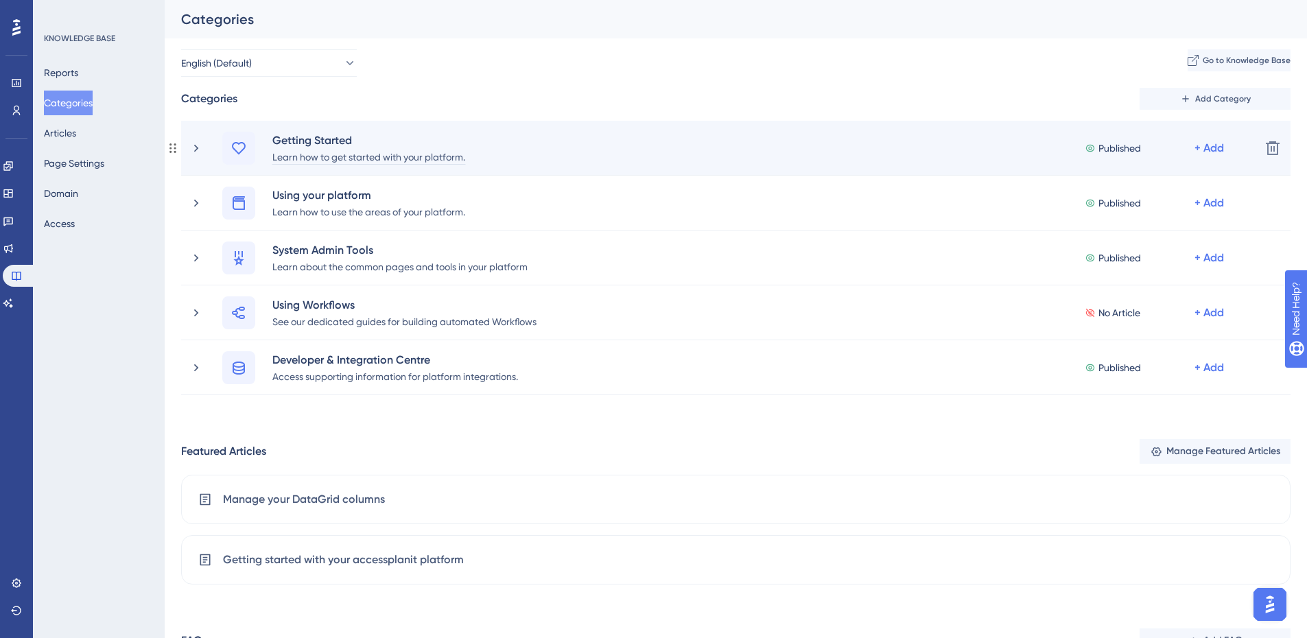
click at [398, 155] on div "Learn how to get started with your platform." at bounding box center [369, 156] width 194 height 16
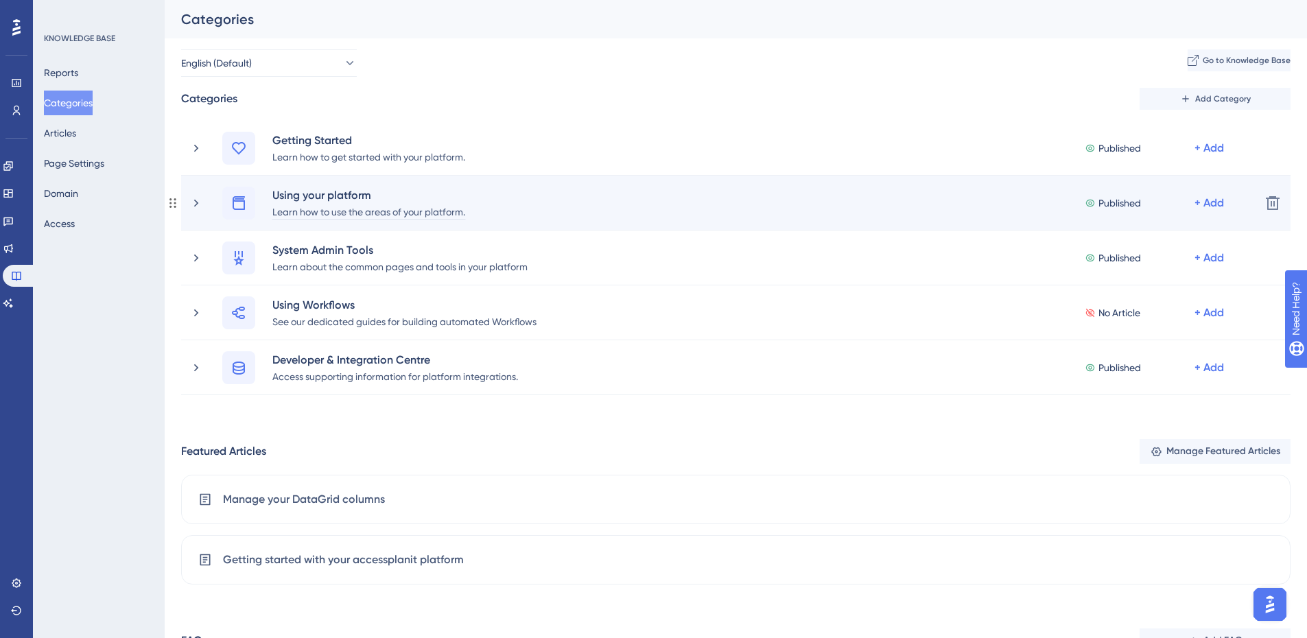
click at [334, 208] on div "Learn how to use the areas of your platform." at bounding box center [369, 211] width 194 height 16
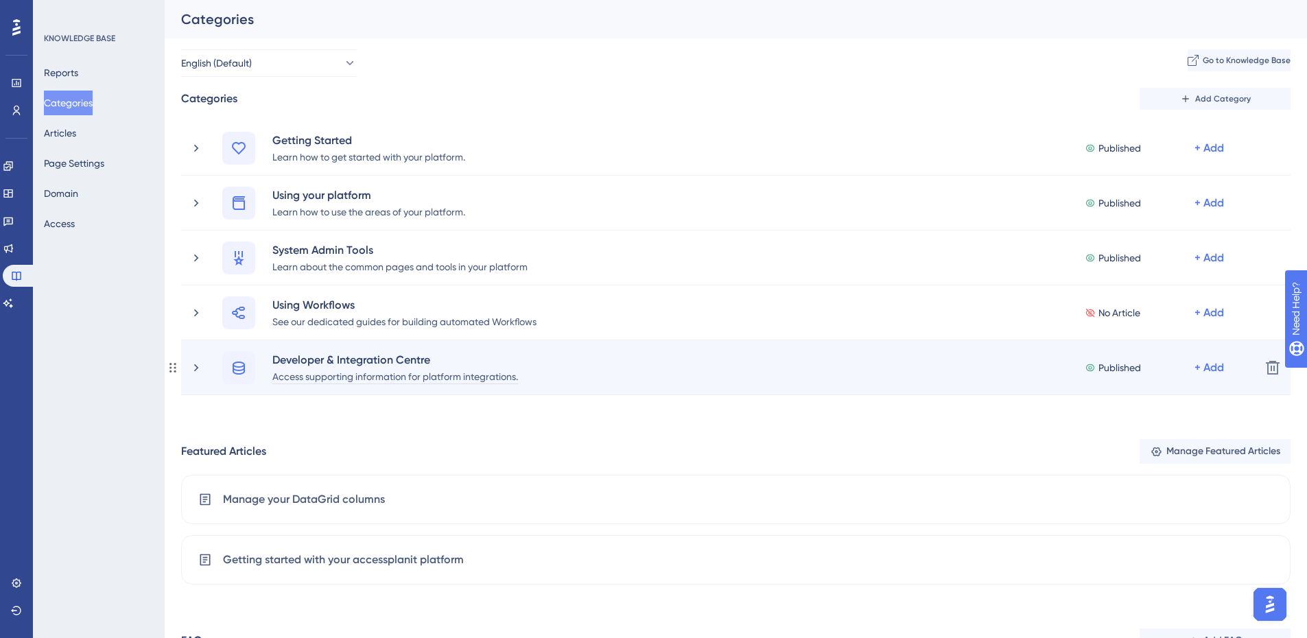
click at [333, 379] on div "Access supporting information for platform integrations." at bounding box center [395, 376] width 247 height 16
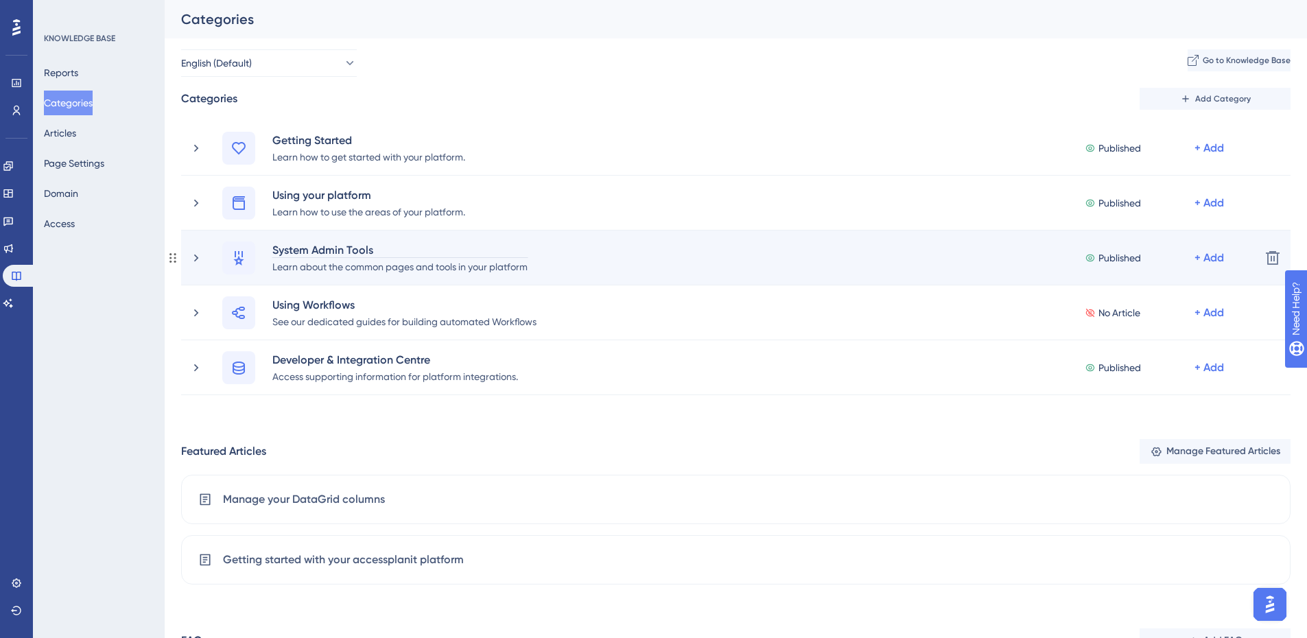
click at [325, 247] on div "System Admin Tools" at bounding box center [400, 250] width 257 height 16
click at [410, 267] on div "Learn about the common pages and tools in your platform" at bounding box center [400, 266] width 257 height 16
click at [330, 247] on div "System Admin Tools" at bounding box center [400, 250] width 257 height 16
